Goal: Navigation & Orientation: Find specific page/section

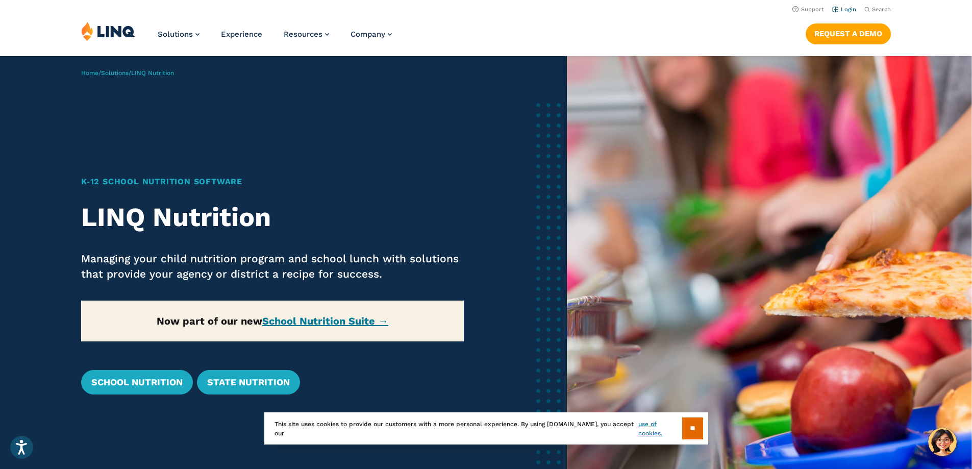
click at [833, 8] on link "Login" at bounding box center [844, 9] width 24 height 7
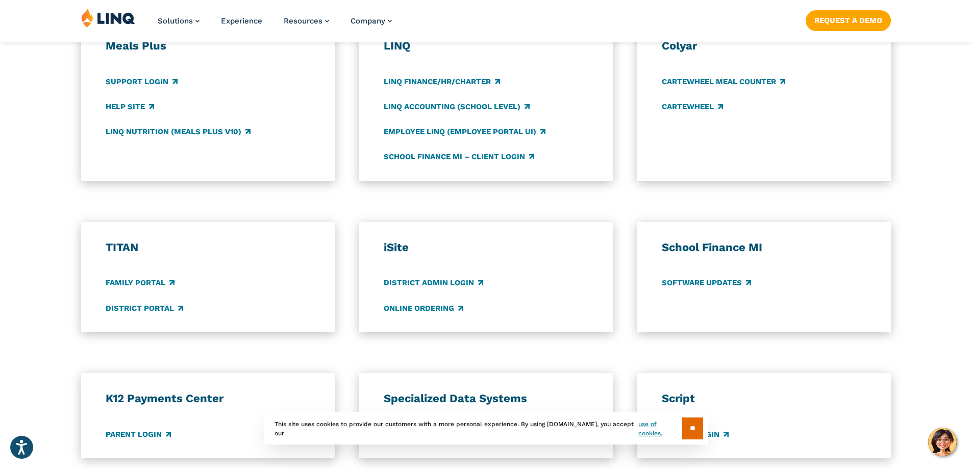
scroll to position [612, 0]
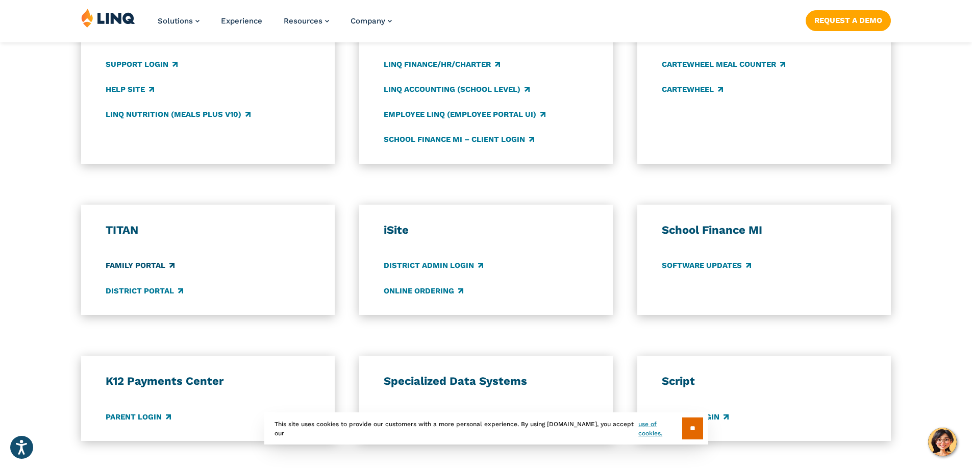
click at [140, 264] on link "Family Portal" at bounding box center [140, 265] width 69 height 11
